Goal: Task Accomplishment & Management: Manage account settings

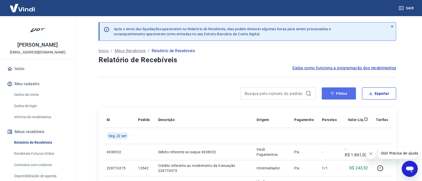
click at [337, 93] on button "Filtros" at bounding box center [339, 93] width 34 height 12
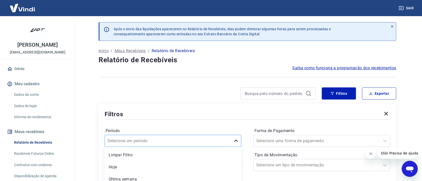
scroll to position [41, 0]
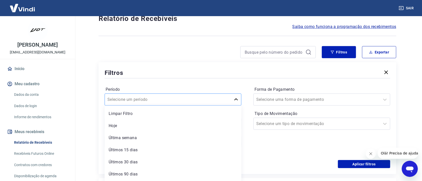
click at [237, 105] on div "option Limpar Filtro focused, 1 of 7. 7 results available. Use Up and Down to c…" at bounding box center [173, 99] width 137 height 12
click at [213, 100] on div at bounding box center [167, 99] width 121 height 7
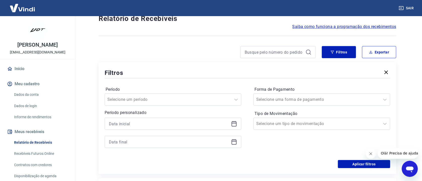
click at [233, 125] on icon at bounding box center [234, 123] width 6 height 6
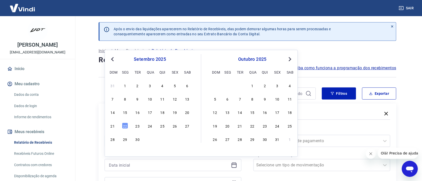
click at [113, 59] on span "Previous Month" at bounding box center [113, 59] width 0 height 6
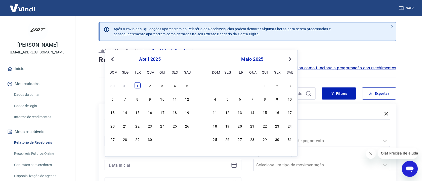
click at [137, 84] on div "1" at bounding box center [138, 85] width 6 height 6
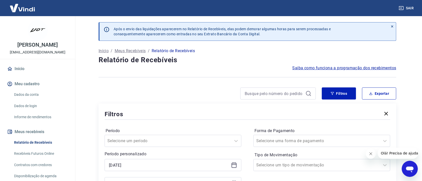
type input "01/04/2025"
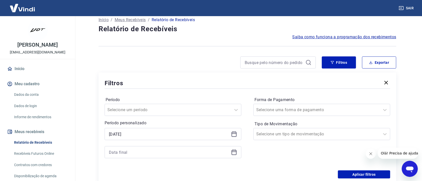
scroll to position [75, 0]
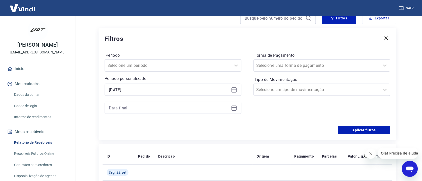
click at [235, 109] on icon at bounding box center [234, 108] width 6 height 6
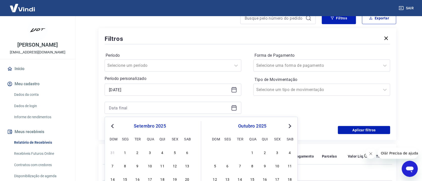
click at [113, 125] on span "Previous Month" at bounding box center [113, 126] width 0 height 6
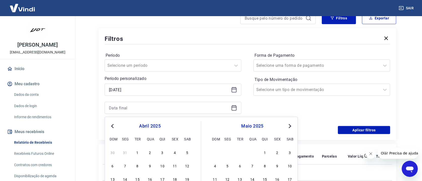
scroll to position [188, 0]
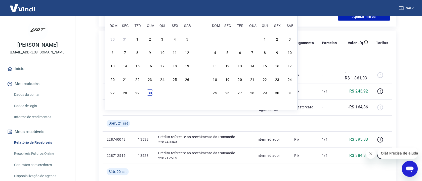
click at [149, 93] on div "30" at bounding box center [150, 93] width 6 height 6
click at [149, 93] on p "13542" at bounding box center [144, 91] width 12 height 5
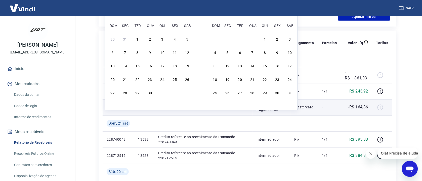
type input "30/04/2025"
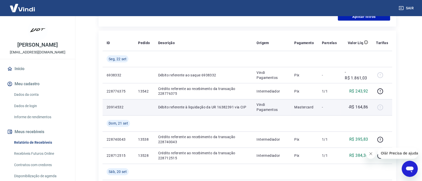
scroll to position [113, 0]
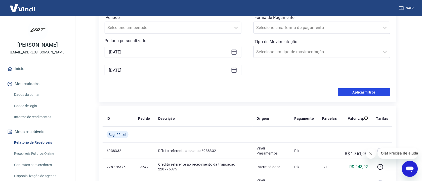
drag, startPoint x: 351, startPoint y: 95, endPoint x: 201, endPoint y: 114, distance: 151.8
click at [351, 94] on button "Aplicar filtros" at bounding box center [364, 92] width 52 height 8
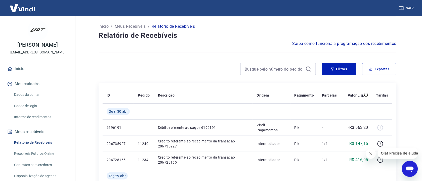
scroll to position [37, 0]
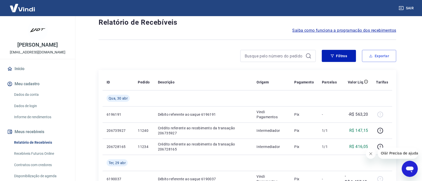
click at [385, 56] on button "Exportar" at bounding box center [379, 56] width 34 height 12
type input "01/04/2025"
type input "30/04/2025"
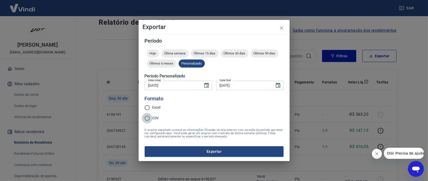
click at [148, 115] on input "CSV" at bounding box center [147, 118] width 11 height 11
radio input "true"
click at [188, 152] on button "Exportar" at bounding box center [214, 151] width 139 height 11
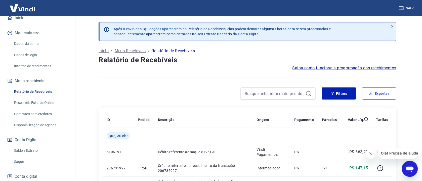
scroll to position [75, 0]
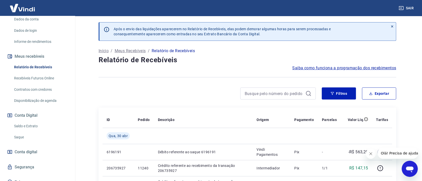
click at [32, 123] on link "Saldo e Extrato" at bounding box center [40, 126] width 57 height 10
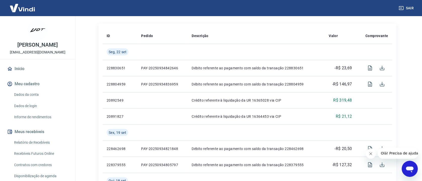
click at [40, 140] on link "Relatório de Recebíveis" at bounding box center [40, 142] width 57 height 10
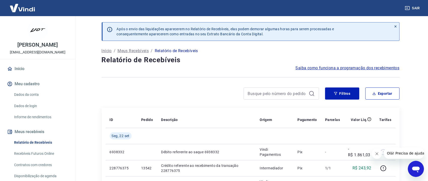
click at [21, 69] on link "Início" at bounding box center [37, 68] width 63 height 11
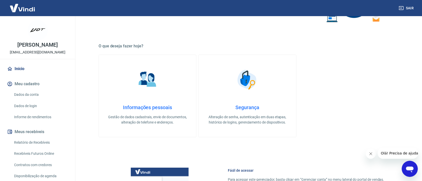
scroll to position [113, 0]
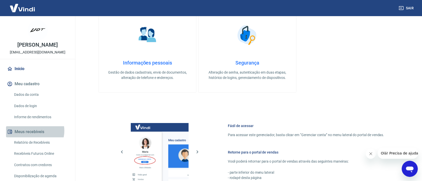
click at [33, 130] on button "Meus recebíveis" at bounding box center [37, 131] width 63 height 11
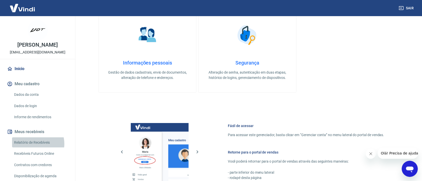
click at [36, 143] on link "Relatório de Recebíveis" at bounding box center [40, 142] width 57 height 10
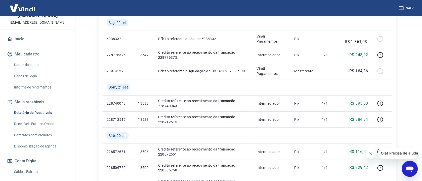
scroll to position [75, 0]
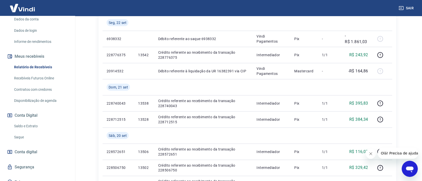
click at [25, 125] on link "Saldo e Extrato" at bounding box center [40, 126] width 57 height 10
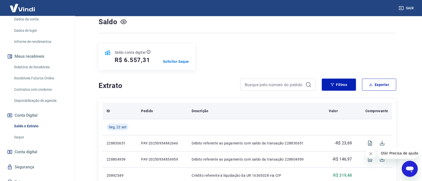
scroll to position [37, 0]
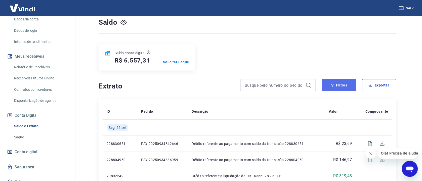
click at [337, 86] on button "Filtros" at bounding box center [339, 85] width 34 height 12
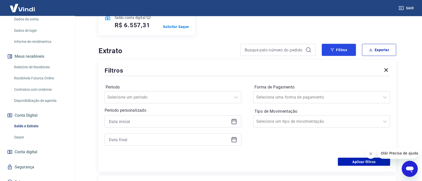
scroll to position [113, 0]
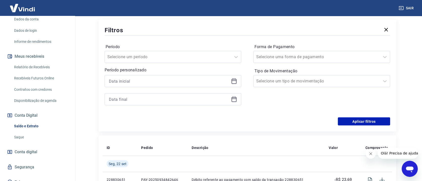
click at [236, 82] on icon at bounding box center [234, 81] width 6 height 6
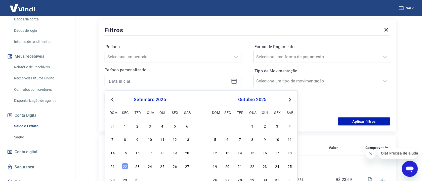
click at [113, 100] on span "Previous Month" at bounding box center [113, 99] width 0 height 6
click at [115, 98] on button "Previous Month" at bounding box center [112, 100] width 6 height 6
click at [113, 98] on span "Previous Month" at bounding box center [113, 99] width 0 height 6
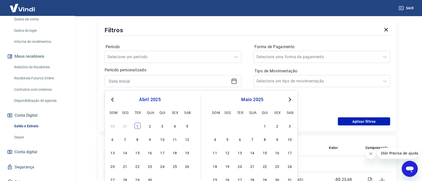
click at [136, 124] on div "1" at bounding box center [138, 125] width 6 height 6
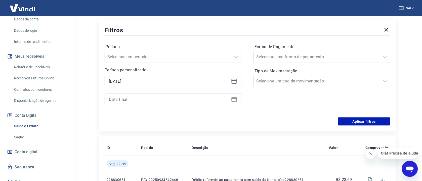
type input "01/04/2025"
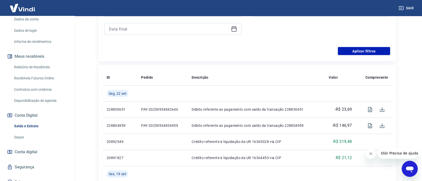
scroll to position [188, 0]
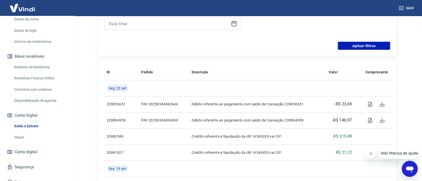
click at [236, 25] on icon at bounding box center [234, 24] width 6 height 6
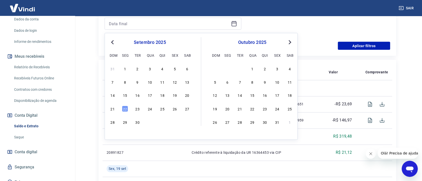
click at [114, 45] on button "Previous Month" at bounding box center [112, 42] width 6 height 6
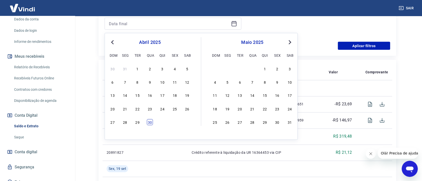
click at [148, 121] on div "30" at bounding box center [150, 122] width 6 height 6
type input "30/04/2025"
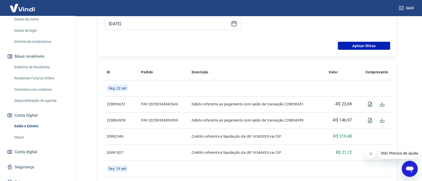
click at [148, 121] on p "PAY-20250934836959" at bounding box center [162, 120] width 42 height 5
click at [362, 45] on button "Aplicar filtros" at bounding box center [364, 46] width 52 height 8
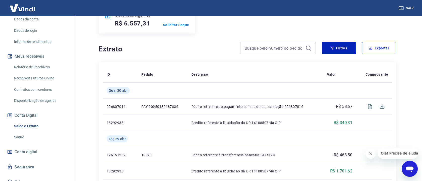
scroll to position [75, 0]
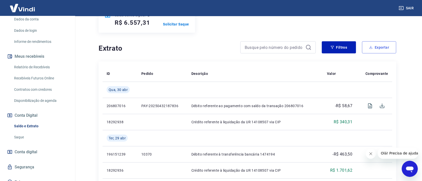
click at [381, 50] on button "Exportar" at bounding box center [379, 47] width 34 height 12
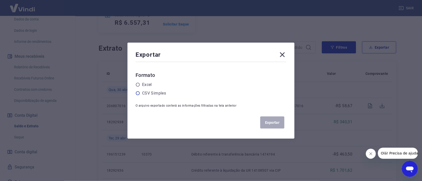
click at [162, 92] on label "CSV Simples" at bounding box center [154, 93] width 24 height 6
click at [0, 0] on input "radio" at bounding box center [0, 0] width 0 height 0
click at [275, 119] on button "Exportar" at bounding box center [272, 122] width 24 height 12
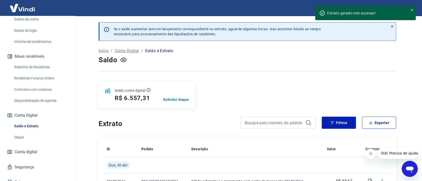
scroll to position [81, 0]
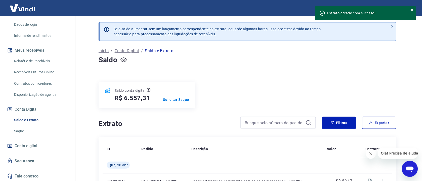
click at [410, 9] on div "Extrato gerado com sucesso!" at bounding box center [365, 13] width 101 height 14
click at [411, 9] on icon at bounding box center [412, 10] width 4 height 4
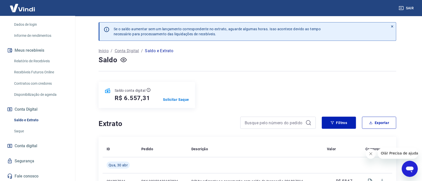
click at [410, 8] on button "Sair" at bounding box center [407, 8] width 18 height 9
